Goal: Task Accomplishment & Management: Use online tool/utility

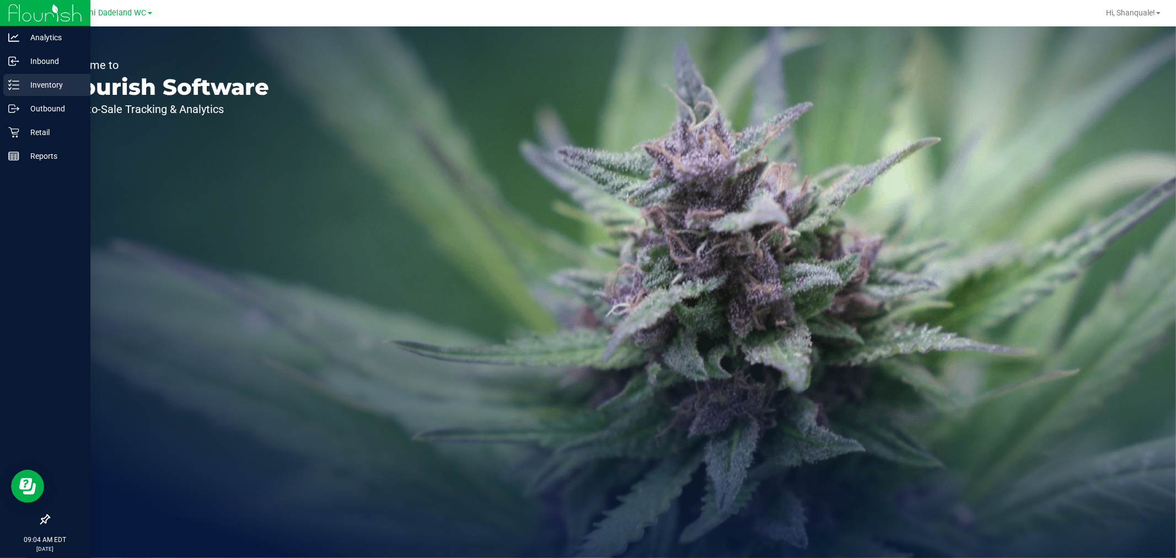
click at [35, 88] on p "Inventory" at bounding box center [52, 84] width 66 height 13
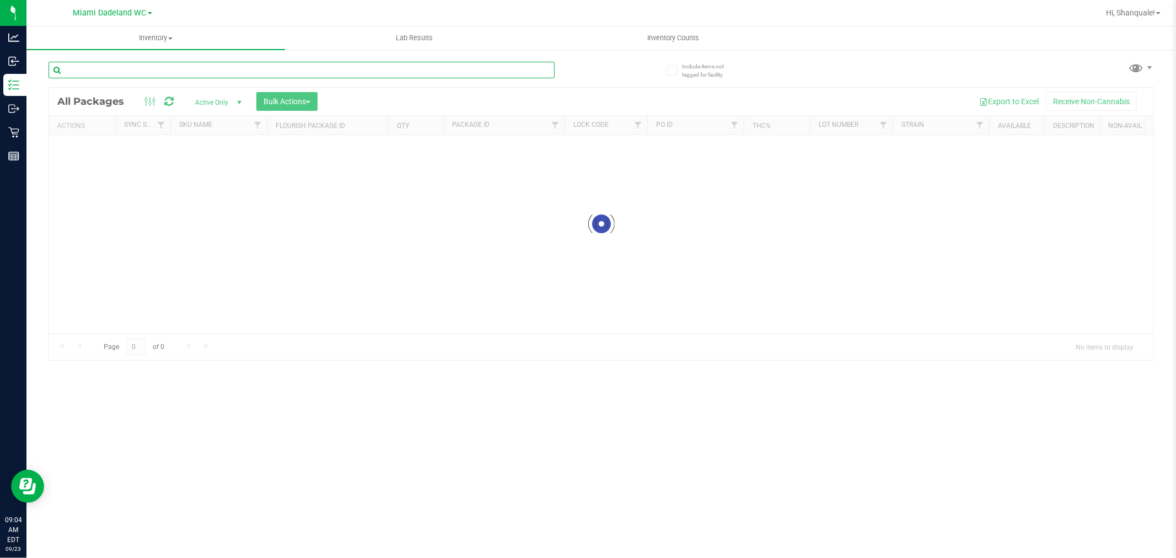
click at [185, 77] on input "text" at bounding box center [302, 70] width 506 height 17
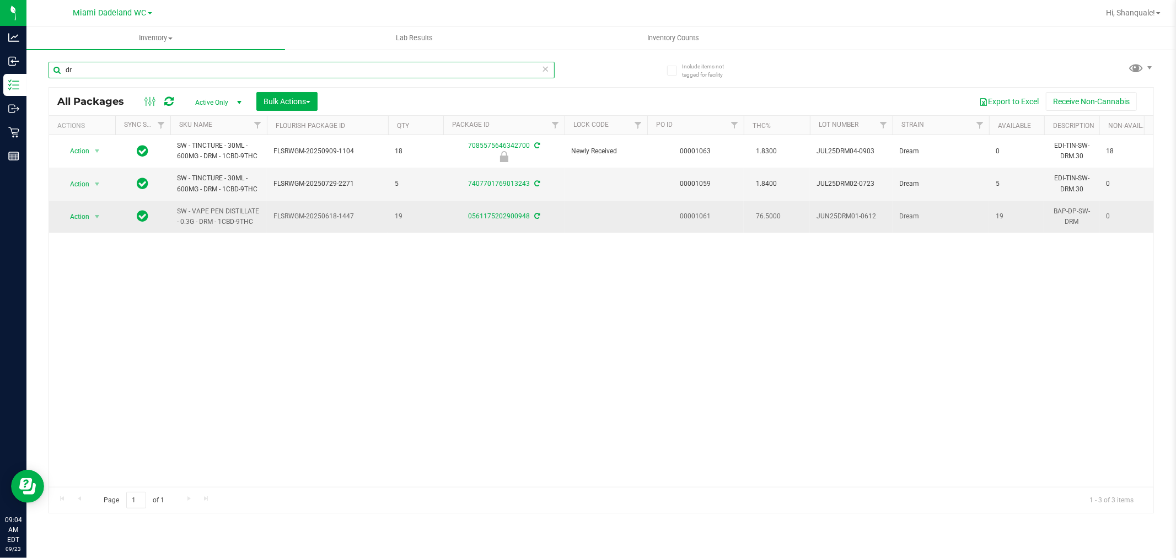
type input "d"
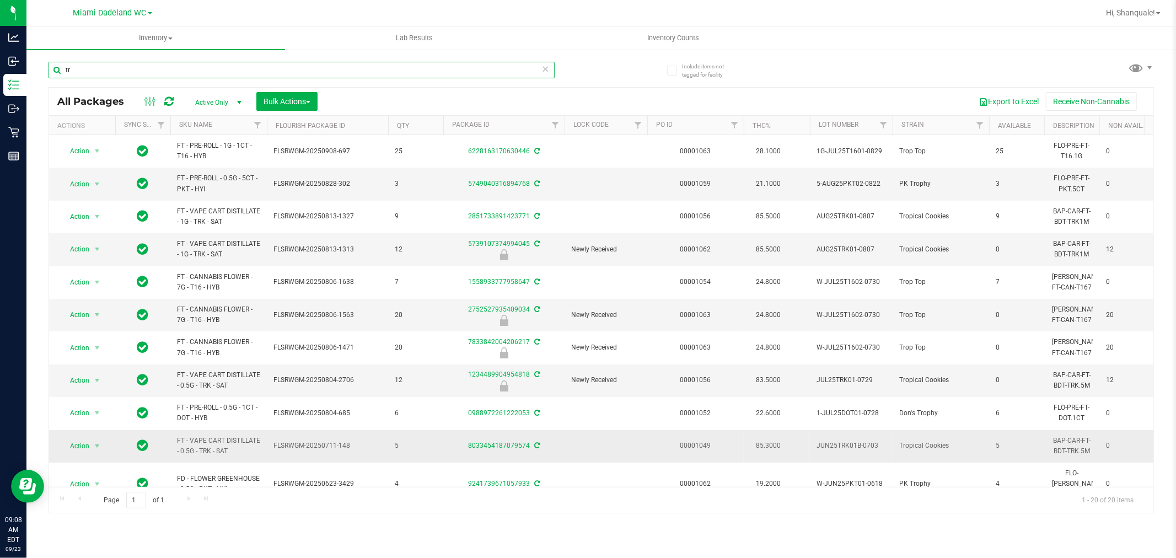
type input "t"
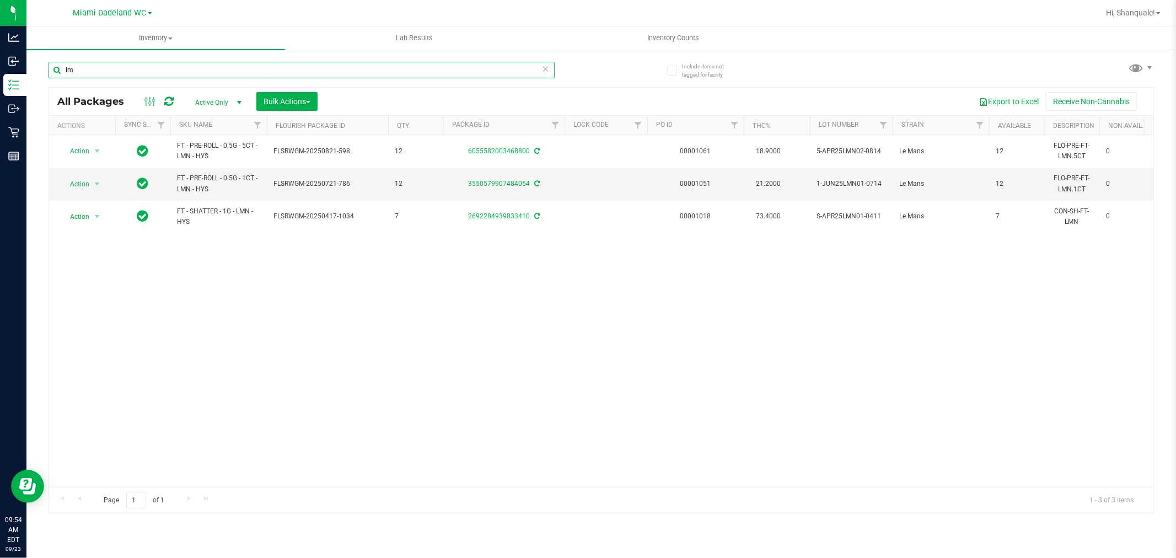
type input "l"
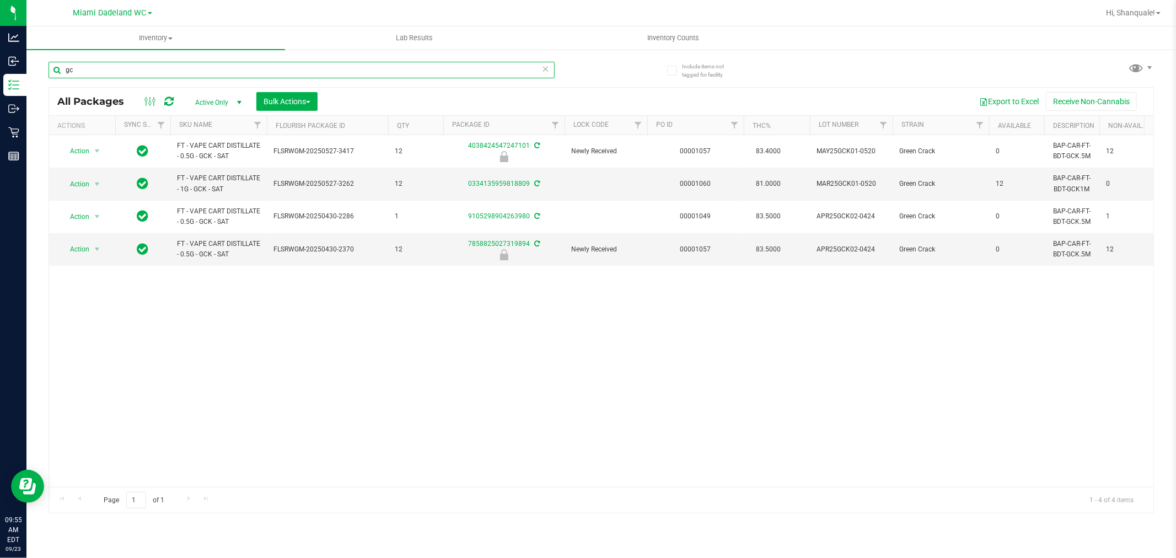
type input "g"
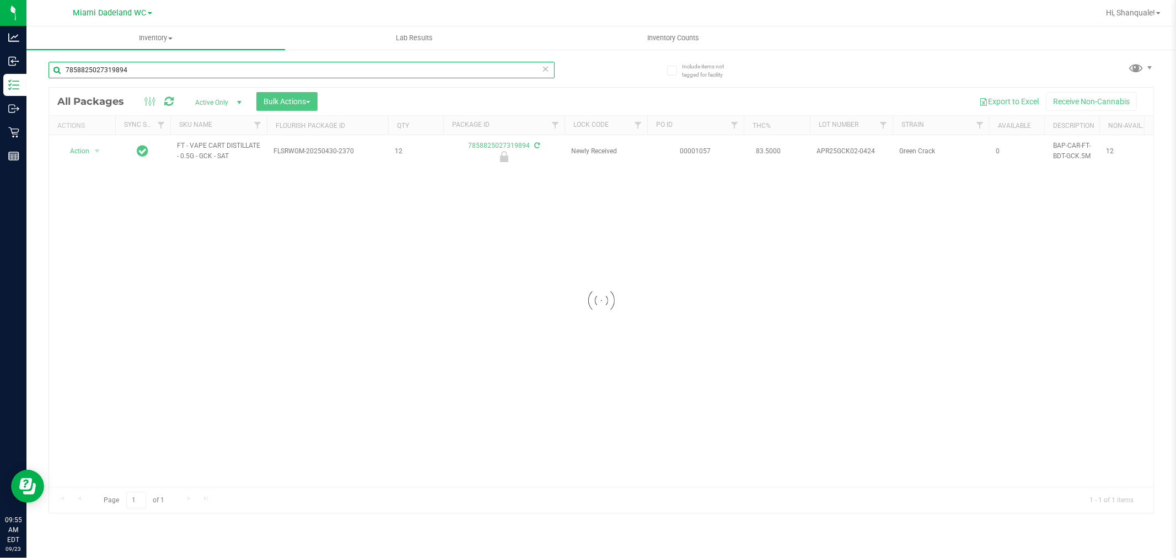
type input "7858825027319894"
click at [94, 151] on div at bounding box center [601, 301] width 1104 height 426
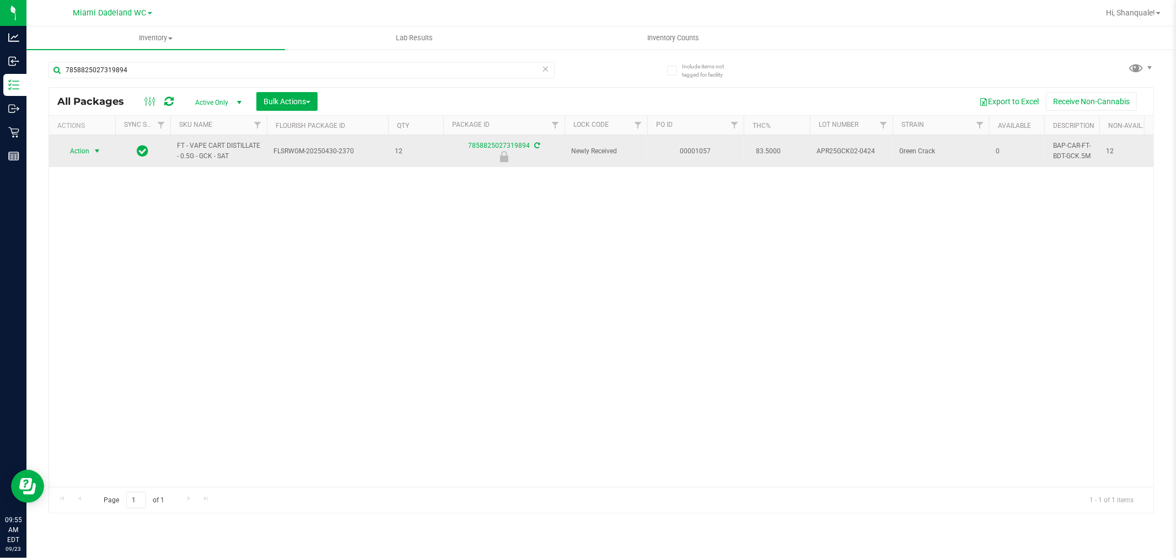
click at [94, 155] on span "select" at bounding box center [97, 151] width 9 height 9
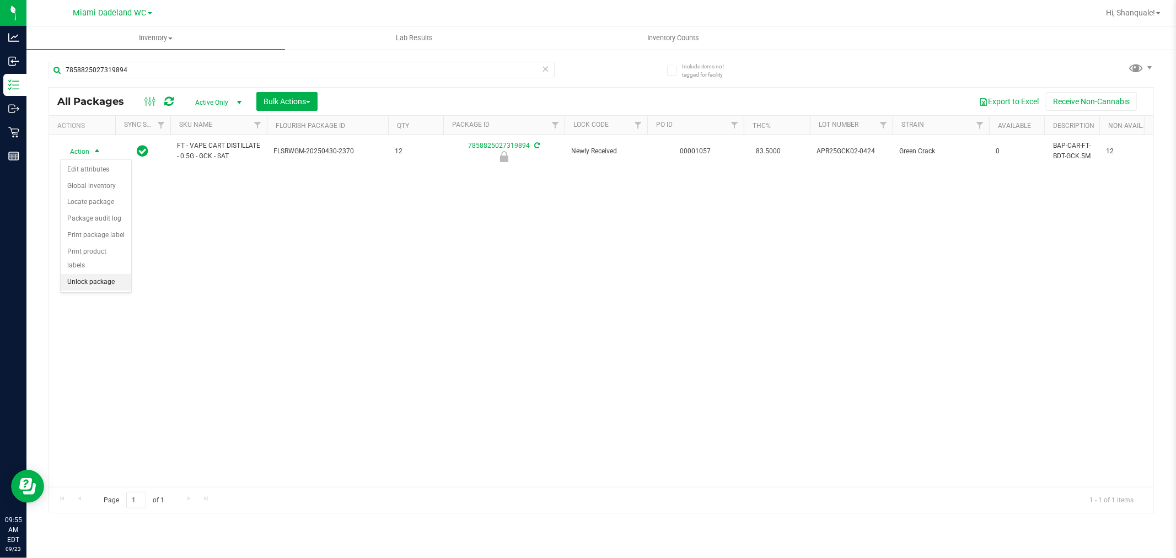
click at [111, 285] on li "Unlock package" at bounding box center [96, 282] width 71 height 17
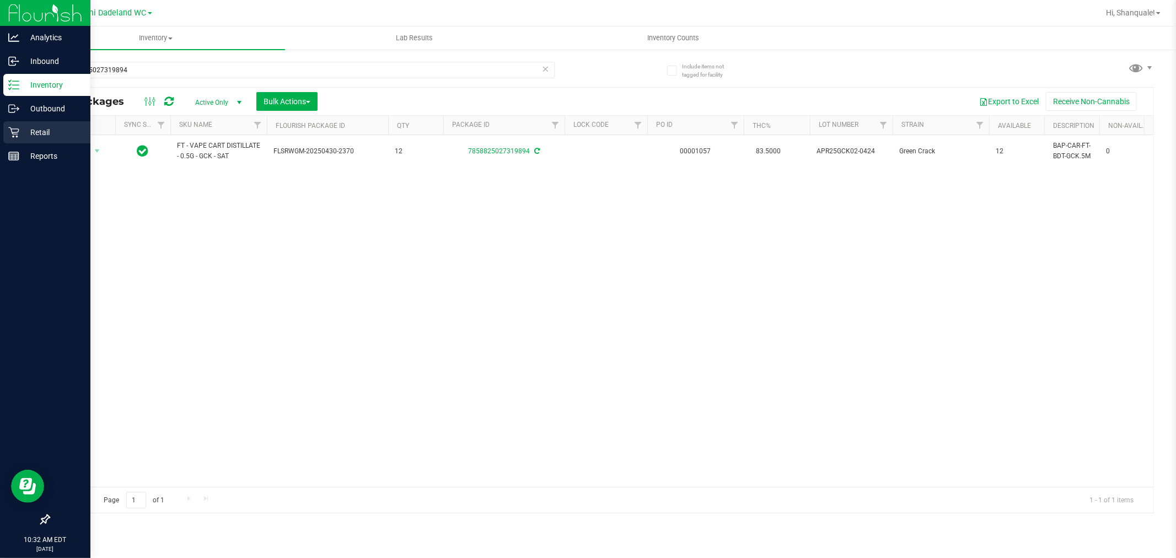
click at [42, 128] on p "Retail" at bounding box center [52, 132] width 66 height 13
